Goal: Task Accomplishment & Management: Complete application form

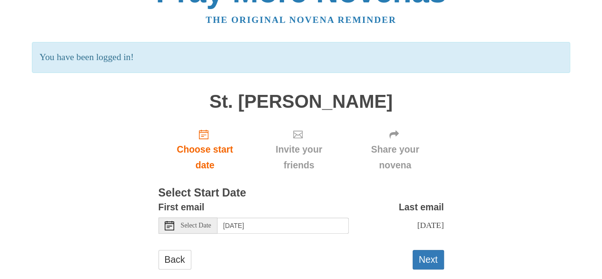
scroll to position [48, 0]
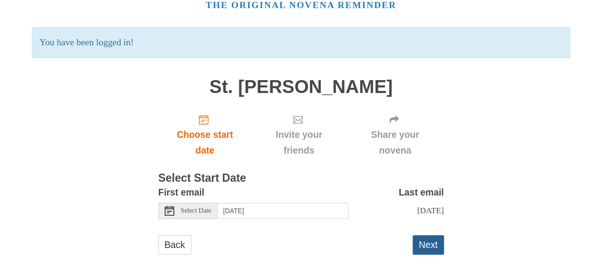
click at [427, 246] on button "Next" at bounding box center [428, 245] width 31 height 20
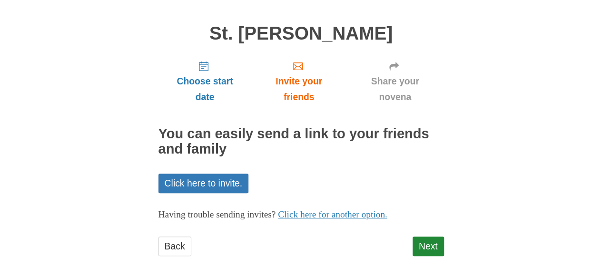
scroll to position [60, 0]
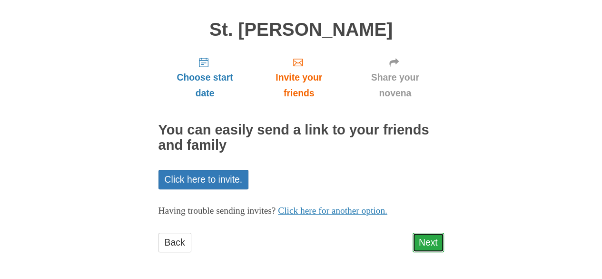
click at [428, 244] on link "Next" at bounding box center [428, 242] width 31 height 20
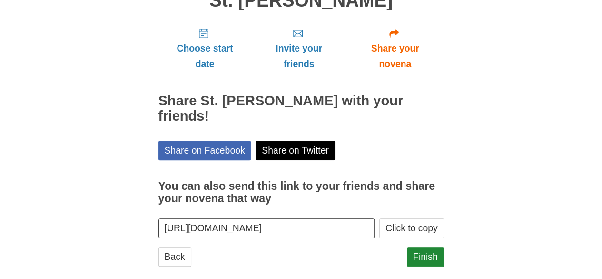
scroll to position [95, 0]
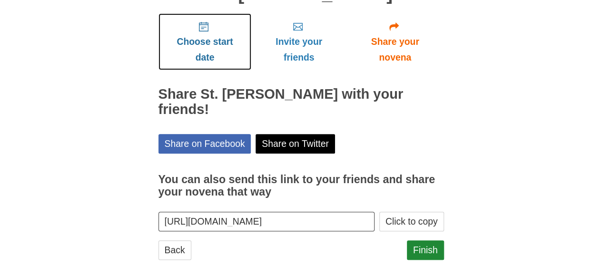
click at [200, 58] on span "Choose start date" at bounding box center [205, 49] width 74 height 31
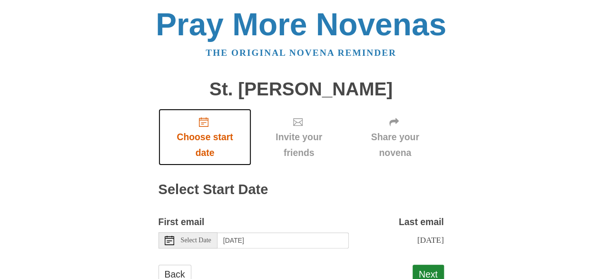
click at [205, 141] on span "Choose start date" at bounding box center [205, 144] width 74 height 31
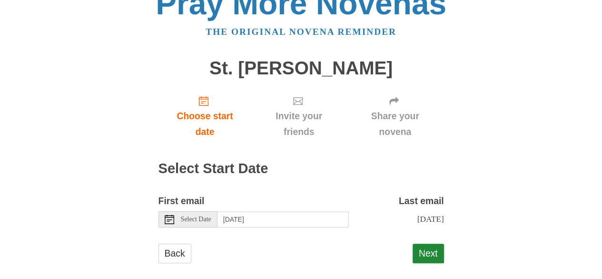
scroll to position [32, 0]
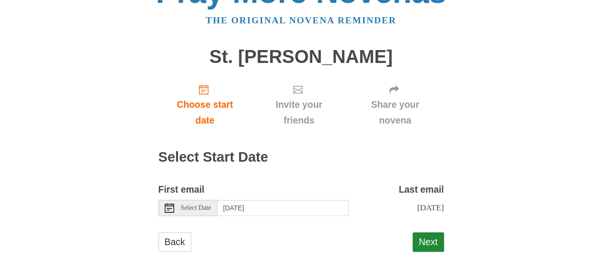
click at [189, 207] on span "Select Date" at bounding box center [196, 207] width 30 height 7
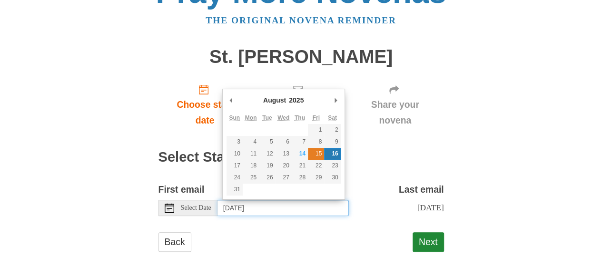
type input "[DATE]"
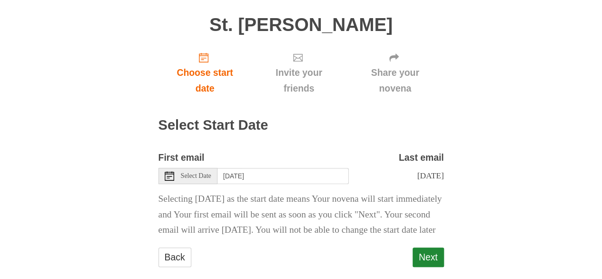
scroll to position [95, 0]
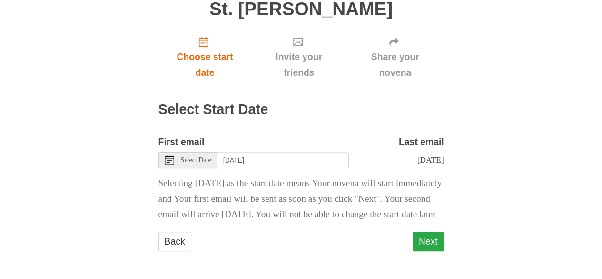
click at [428, 242] on button "Next" at bounding box center [428, 241] width 31 height 20
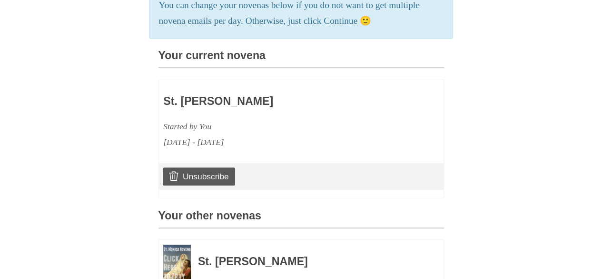
scroll to position [223, 0]
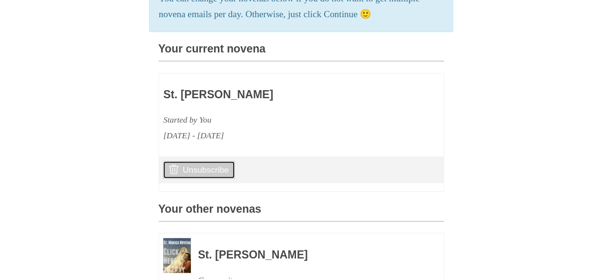
drag, startPoint x: 210, startPoint y: 186, endPoint x: 385, endPoint y: 60, distance: 215.5
click at [210, 179] on link "Unsubscribe" at bounding box center [199, 169] width 72 height 18
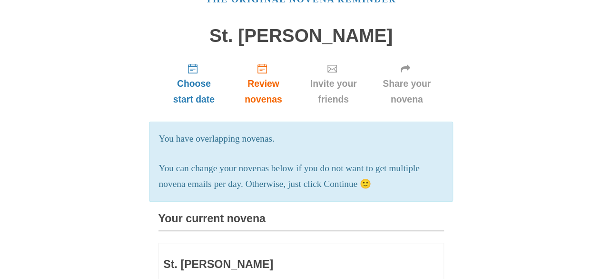
scroll to position [0, 0]
